Goal: Check status: Check status

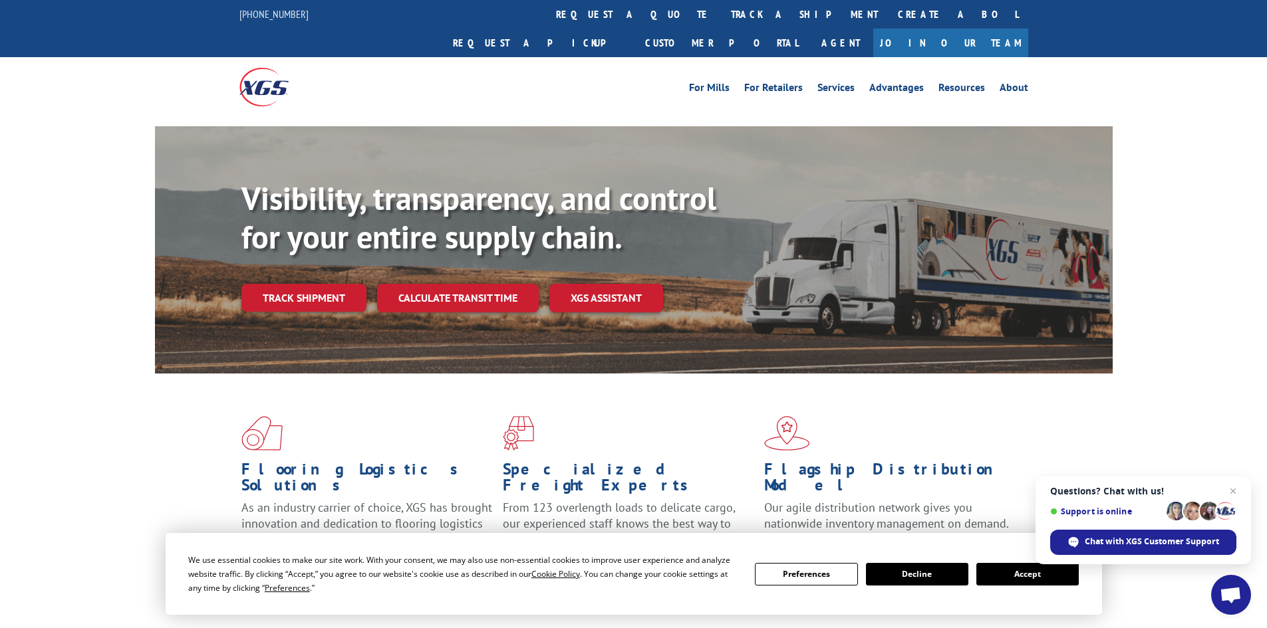
drag, startPoint x: 1236, startPoint y: 495, endPoint x: 1254, endPoint y: 403, distance: 93.6
click at [1254, 403] on div "Flooring Logistics Solutions As an industry carrier of choice, XGS has brought …" at bounding box center [633, 507] width 1267 height 267
click at [1234, 491] on span "Close chat" at bounding box center [1233, 491] width 17 height 17
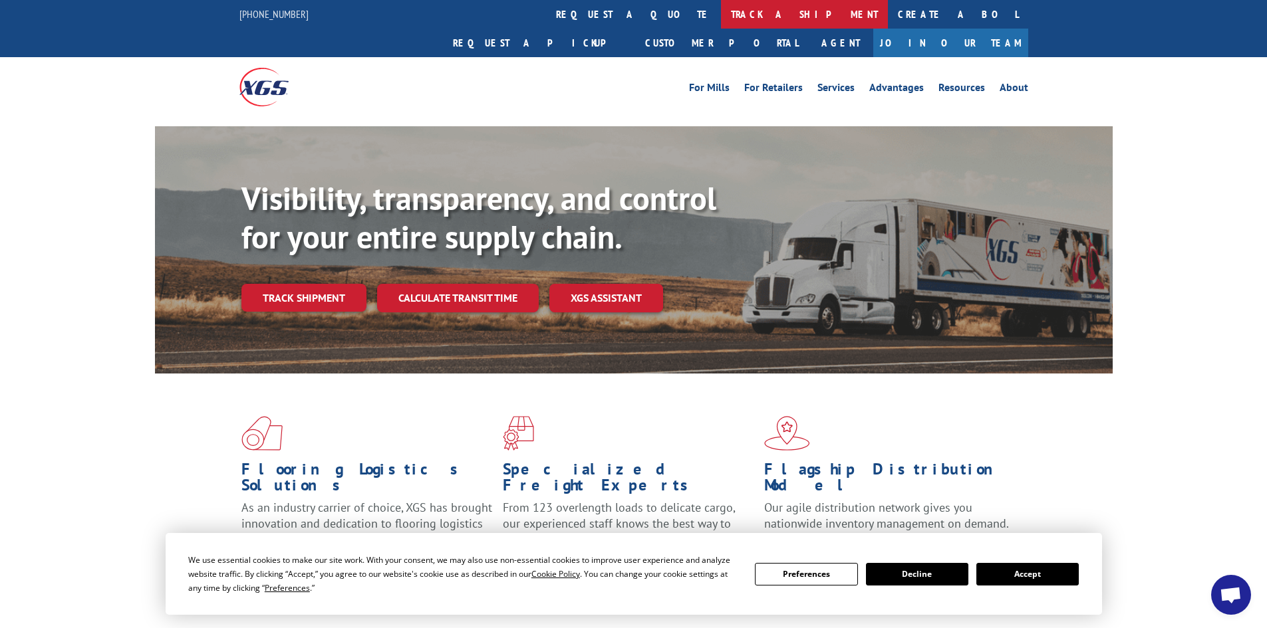
click at [721, 8] on link "track a shipment" at bounding box center [804, 14] width 167 height 29
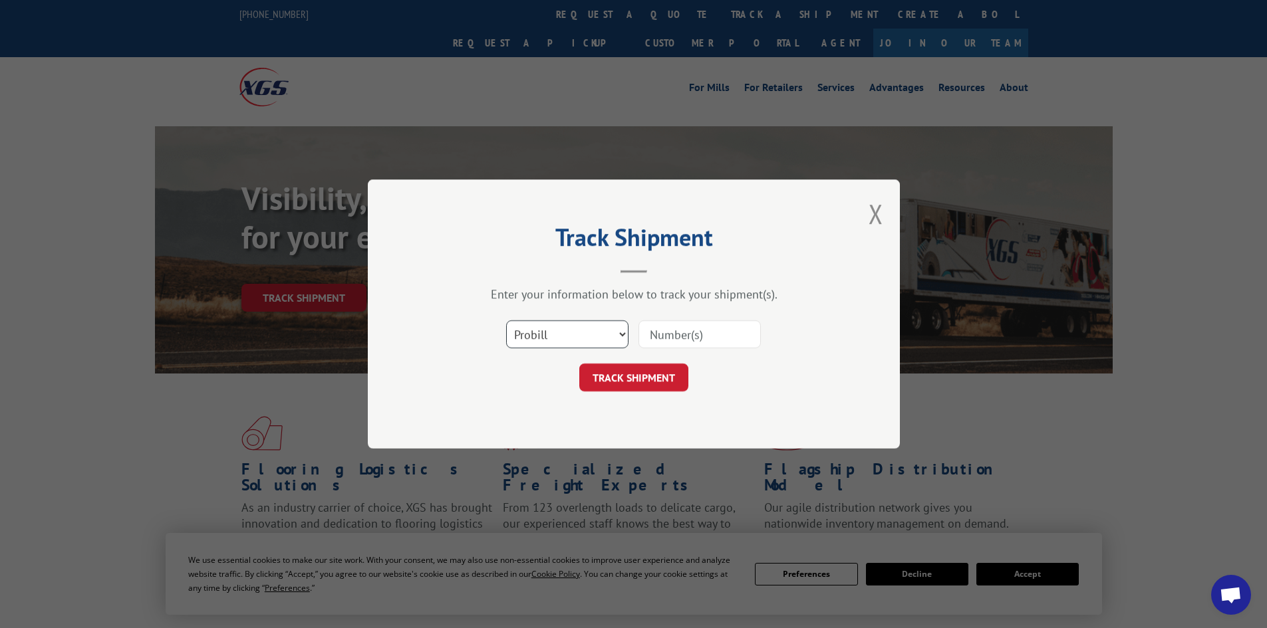
click at [570, 341] on select "Select category... Probill BOL PO" at bounding box center [567, 335] width 122 height 28
select select "po"
click at [506, 321] on select "Select category... Probill BOL PO" at bounding box center [567, 335] width 122 height 28
click at [712, 324] on input at bounding box center [699, 335] width 122 height 28
click at [700, 331] on input at bounding box center [699, 335] width 122 height 28
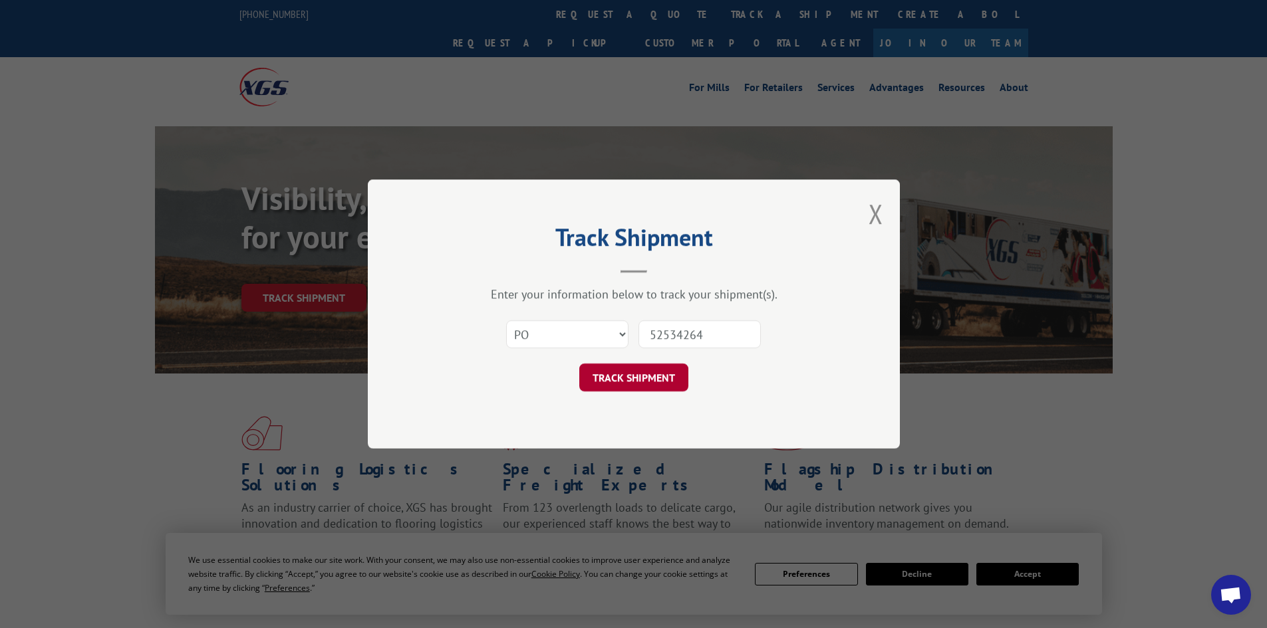
type input "52534264"
drag, startPoint x: 599, startPoint y: 376, endPoint x: 608, endPoint y: 374, distance: 9.5
click at [605, 376] on button "TRACK SHIPMENT" at bounding box center [633, 378] width 109 height 28
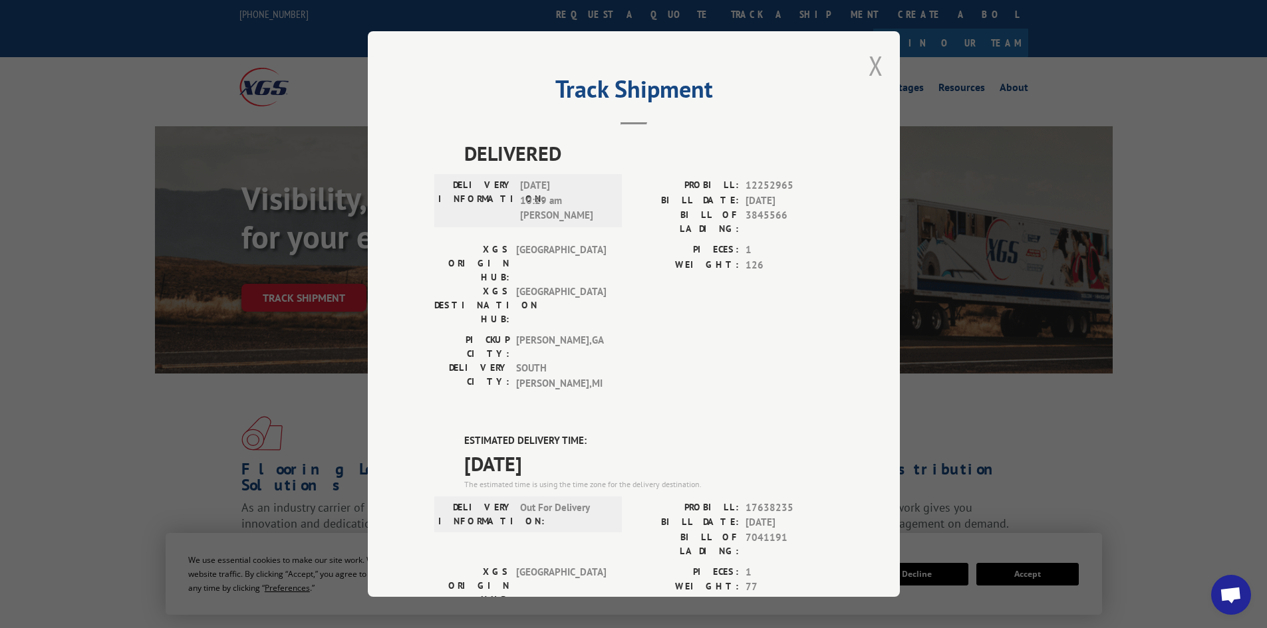
click at [873, 63] on button "Close modal" at bounding box center [876, 65] width 15 height 35
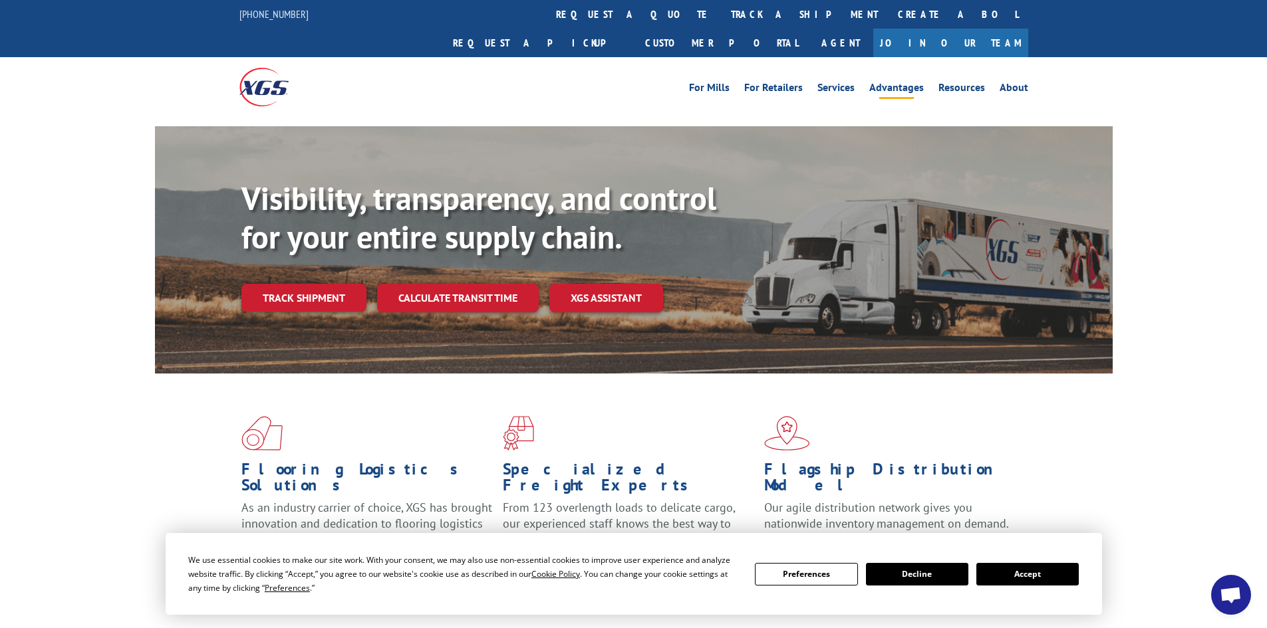
click at [873, 82] on link "Advantages" at bounding box center [896, 89] width 55 height 15
